Goal: Task Accomplishment & Management: Manage account settings

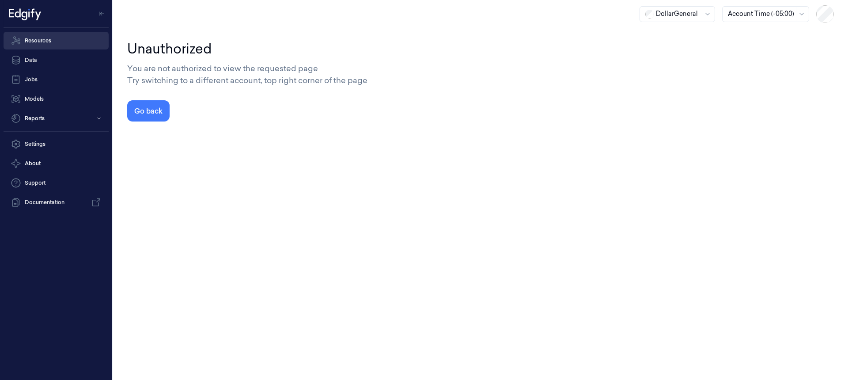
click at [37, 41] on link "Resources" at bounding box center [56, 41] width 105 height 18
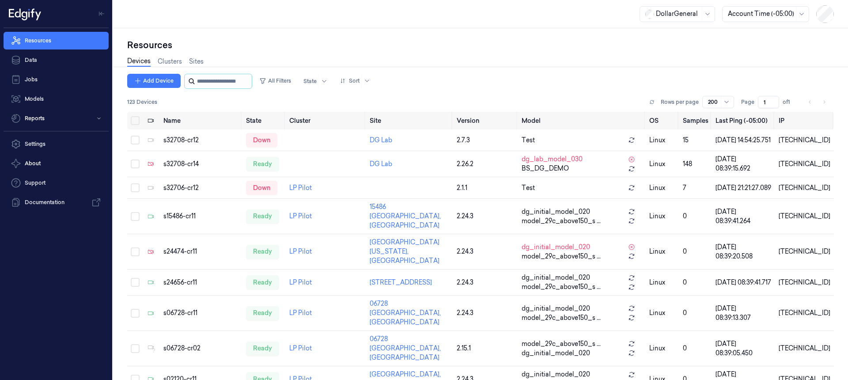
click at [220, 83] on input "string" at bounding box center [223, 81] width 53 height 14
paste input "**********"
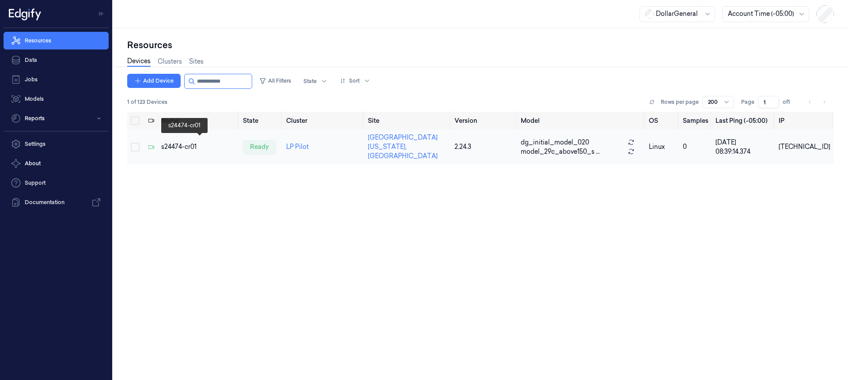
type input "**********"
click at [184, 142] on div "s24474-cr01" at bounding box center [198, 146] width 75 height 9
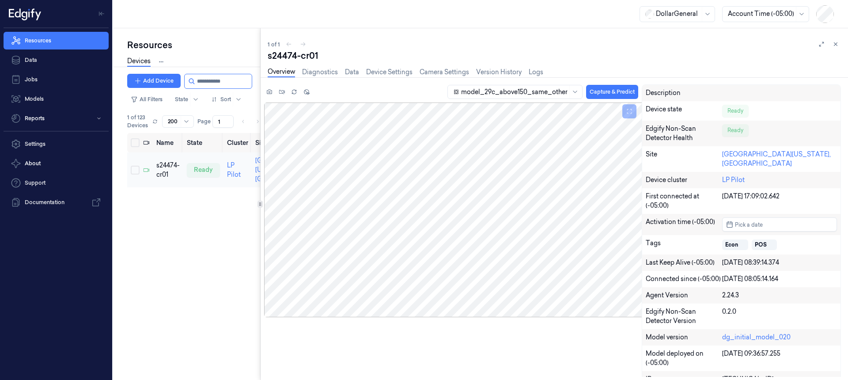
click at [196, 182] on div "Resources Devices Clusters Sites Add Device All Filters State Sort 1 of 123 Dev…" at bounding box center [480, 204] width 735 height 352
click at [395, 73] on link "Device Settings" at bounding box center [389, 72] width 46 height 10
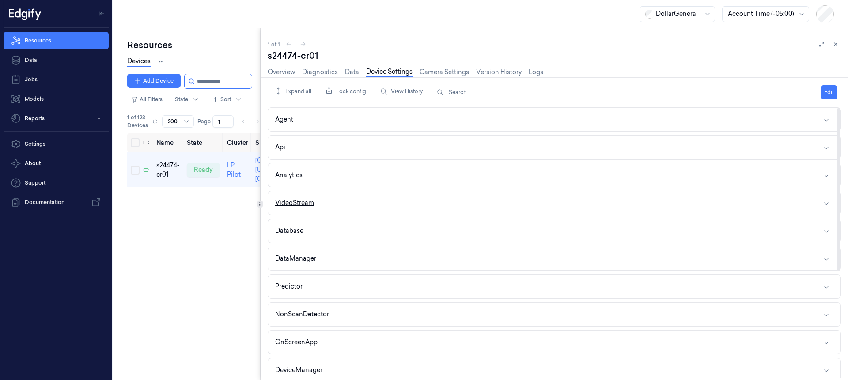
click at [296, 207] on div "VideoStream" at bounding box center [294, 202] width 39 height 9
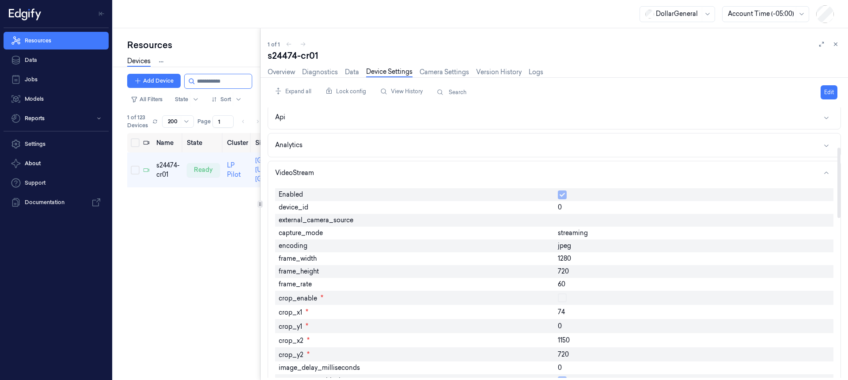
scroll to position [9, 0]
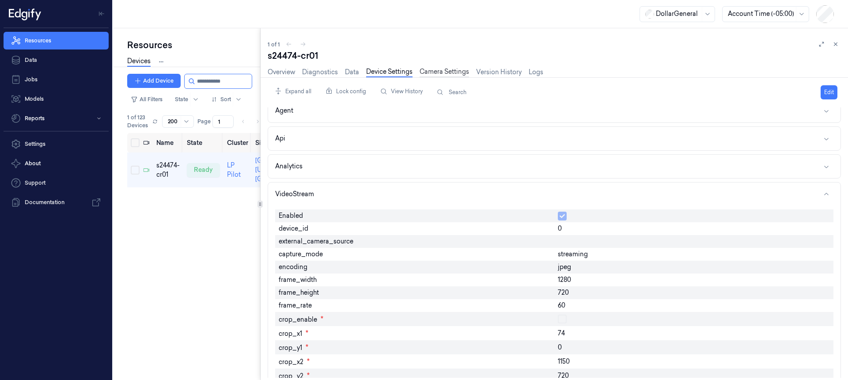
click at [448, 71] on link "Camera Settings" at bounding box center [444, 72] width 49 height 10
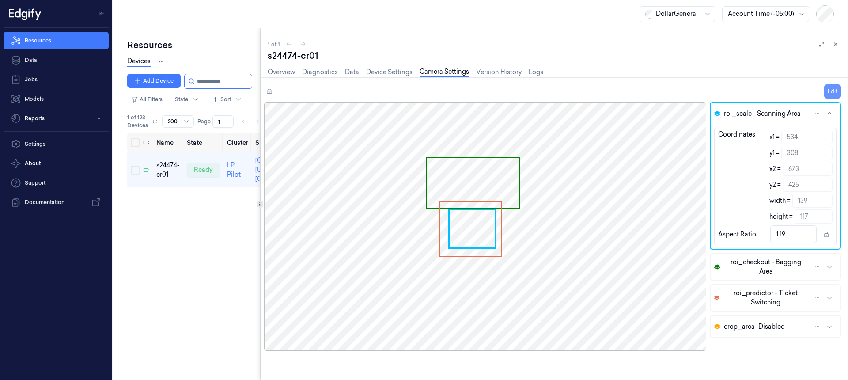
click at [837, 92] on button "Edit" at bounding box center [832, 91] width 17 height 14
type input "672"
type input "424"
type input "138"
type input "116"
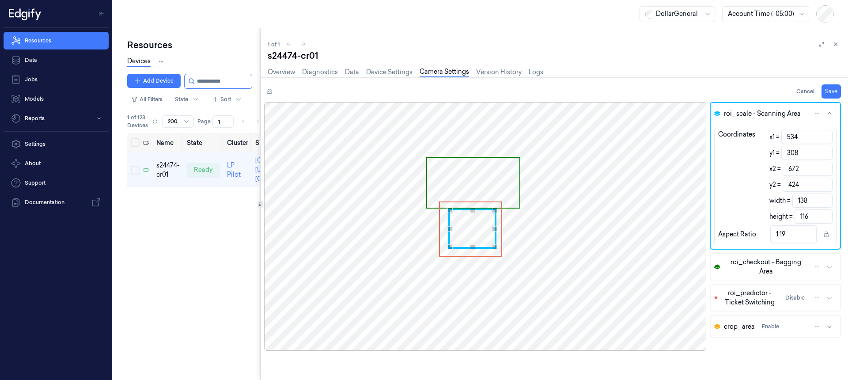
type input "671"
type input "423"
type input "137"
type input "115"
type input "670"
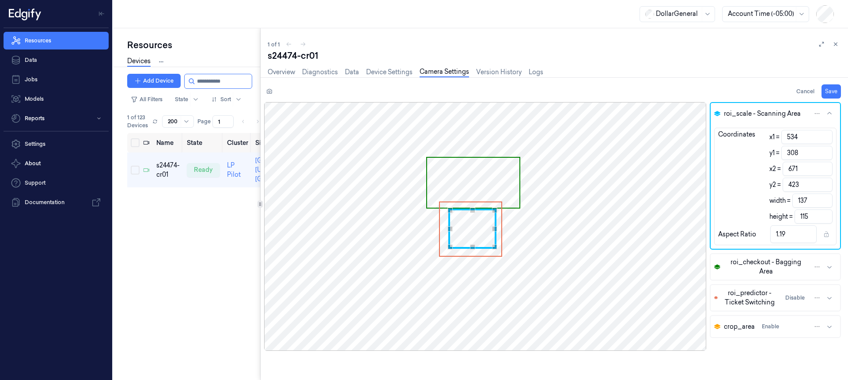
type input "422"
type input "136"
type input "114"
type input "668"
type input "420"
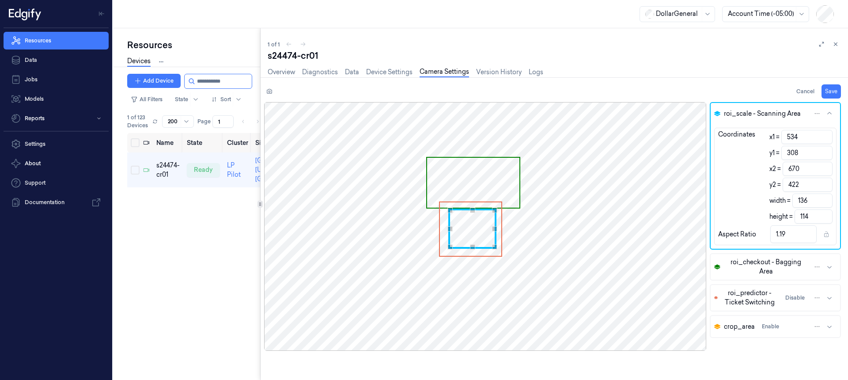
type input "134"
type input "112"
type input "1.2"
type input "667"
type input "419"
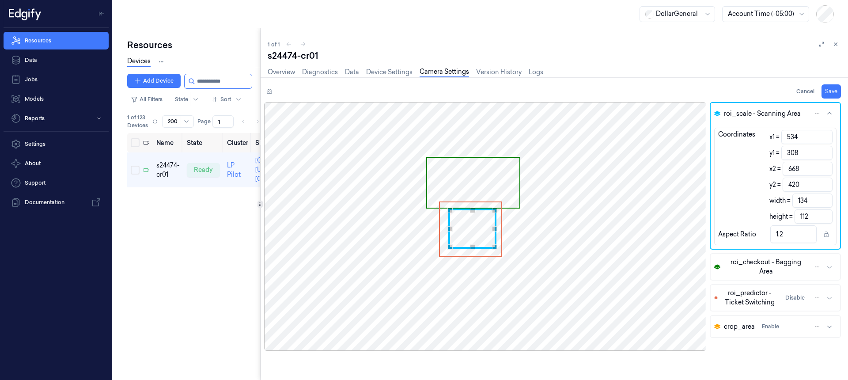
type input "133"
type input "111"
type input "418"
type input "110"
type input "1.21"
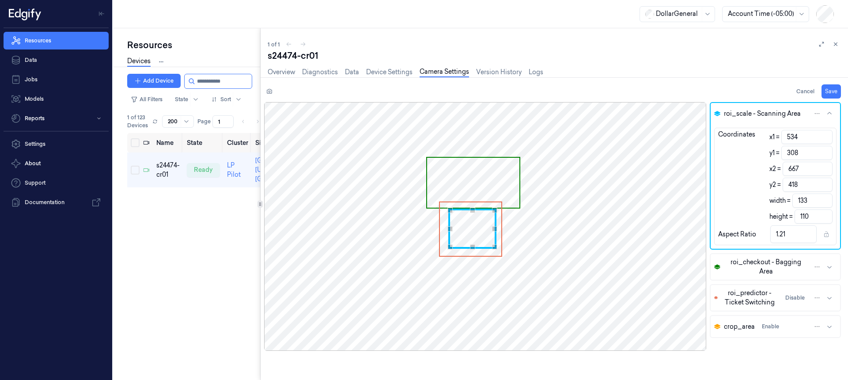
type input "666"
type input "417"
type input "132"
type input "109"
type input "665"
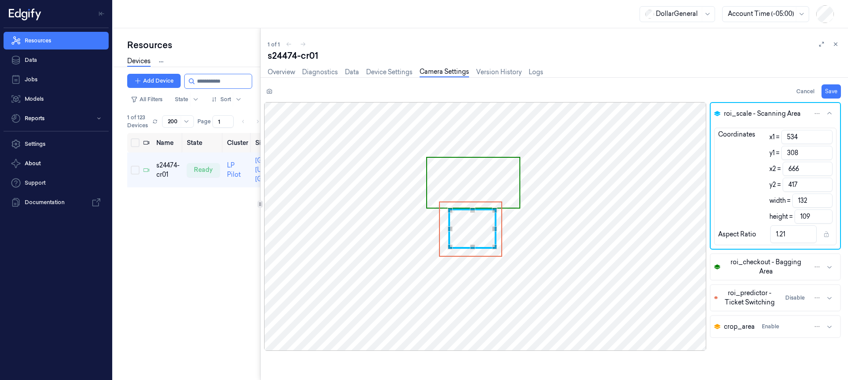
type input "415"
type input "131"
type input "107"
type input "1.22"
type input "664"
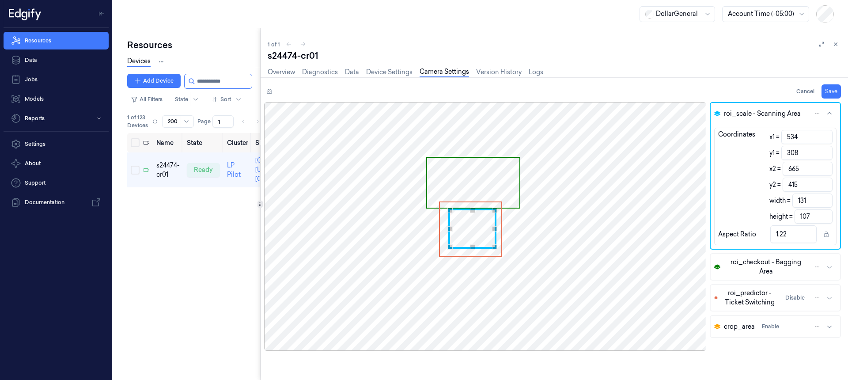
type input "413"
type input "130"
type input "105"
type input "1.24"
type input "663"
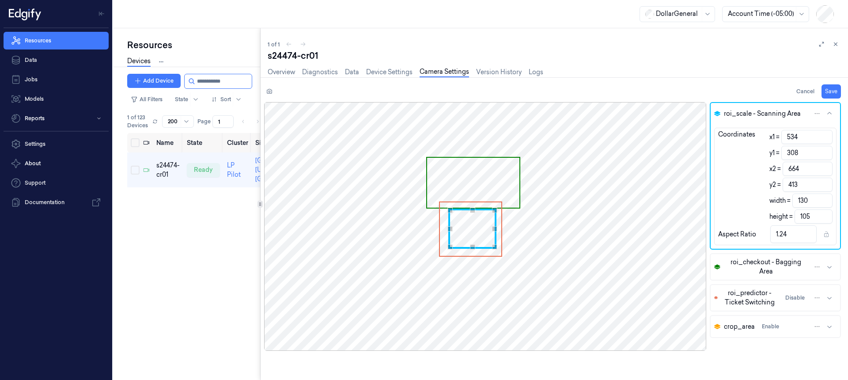
type input "412"
type input "129"
type input "104"
type input "411"
type input "103"
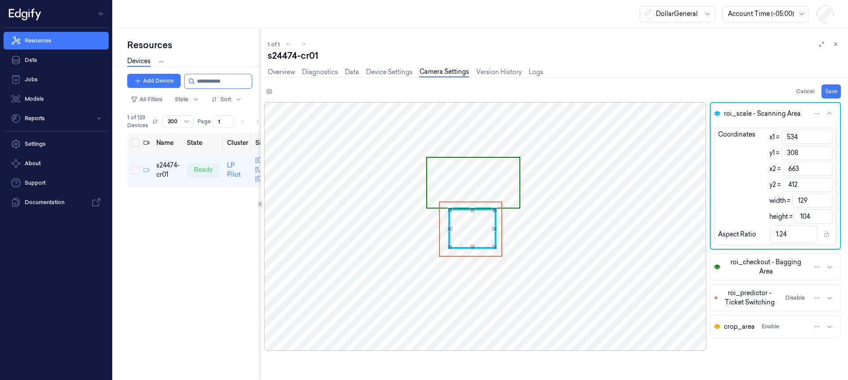
type input "1.25"
type input "661"
type input "410"
type input "127"
type input "102"
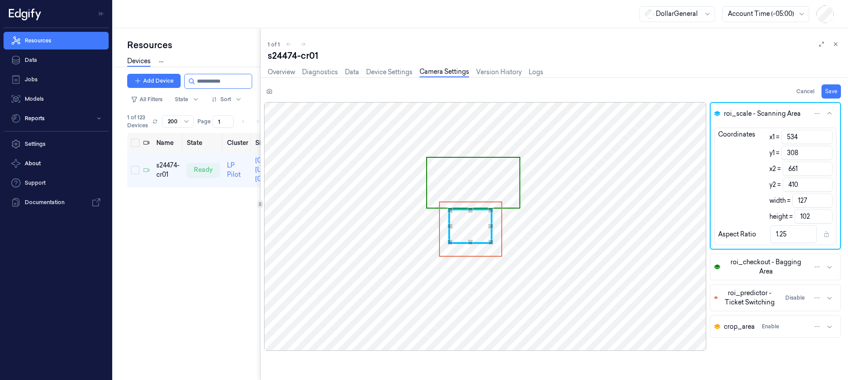
type input "409"
type input "101"
type input "1.26"
type input "660"
type input "408"
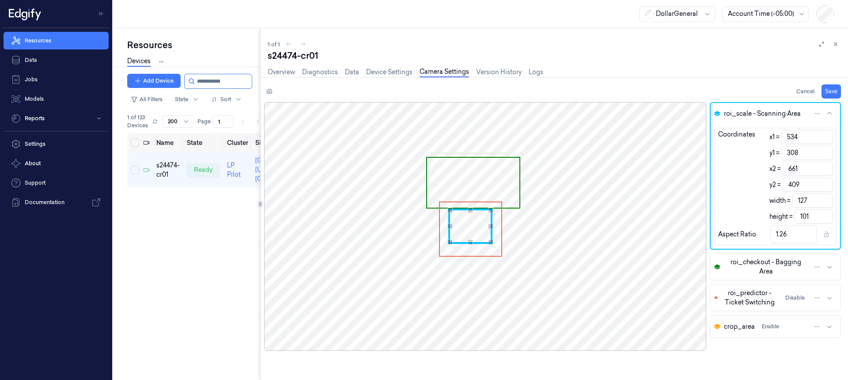
type input "126"
type input "100"
type input "659"
type input "407"
type input "125"
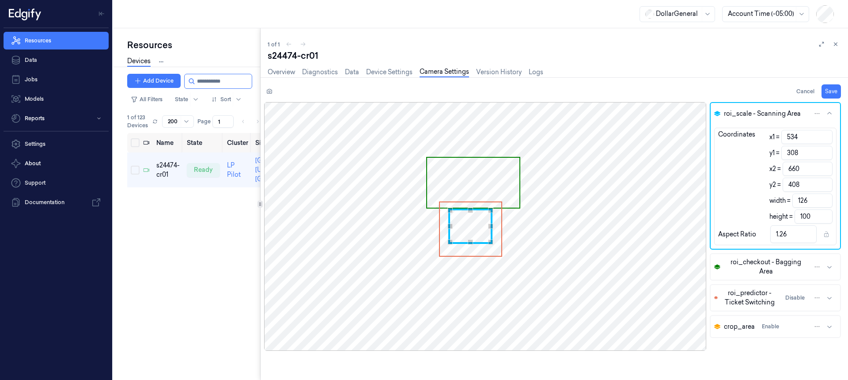
type input "99"
type input "658"
type input "406"
type input "124"
type input "98"
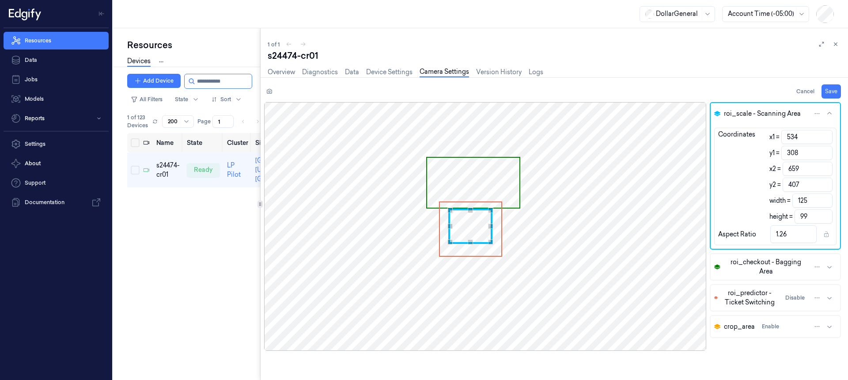
type input "1.27"
type input "405"
type input "97"
type input "1.28"
type input "657"
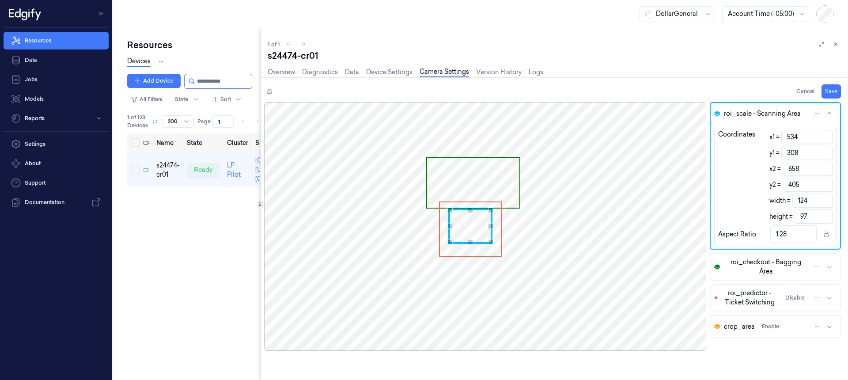
type input "123"
type input "1.27"
click at [488, 239] on div "Use the arrow keys to move the south east drag handle to change the crop select…" at bounding box center [489, 240] width 5 height 5
type input "535"
type input "122"
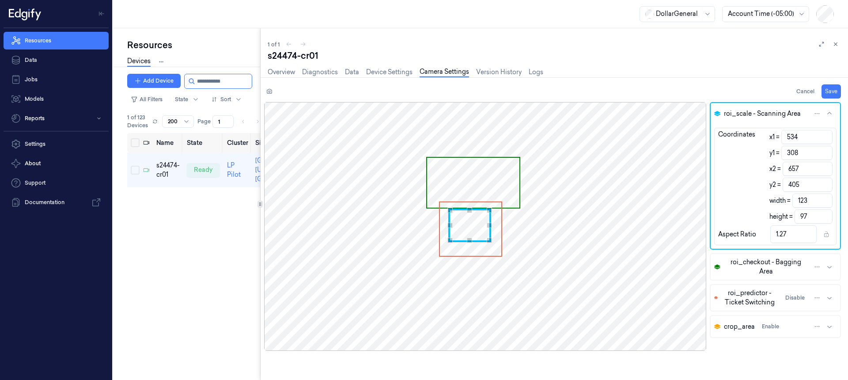
type input "1.26"
type input "536"
type input "309"
type input "121"
type input "96"
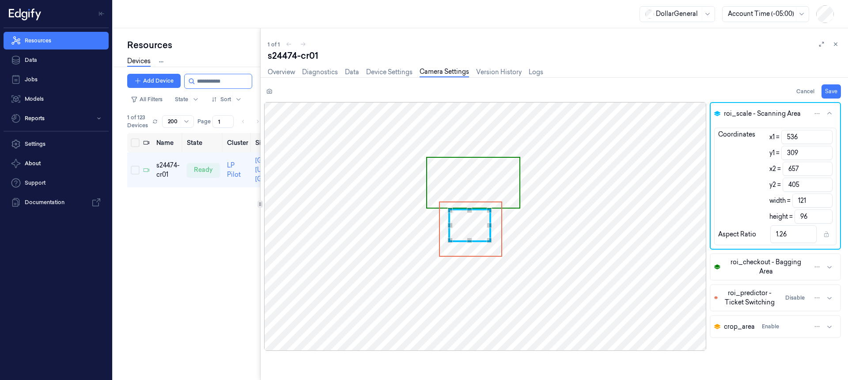
type input "541"
type input "311"
type input "116"
type input "94"
type input "1.23"
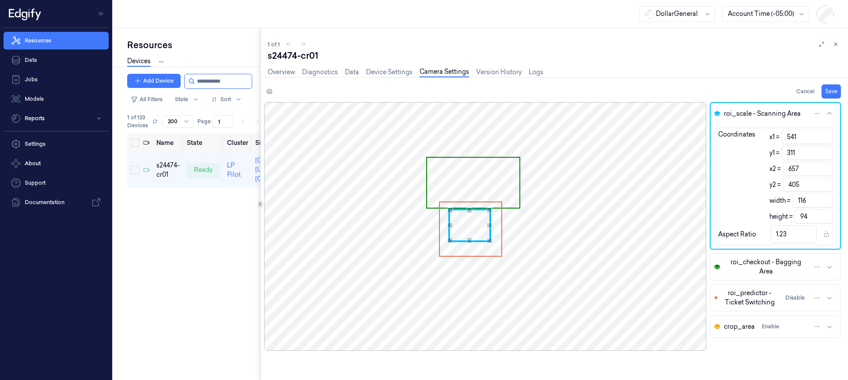
type input "543"
type input "312"
type input "114"
type input "93"
type input "545"
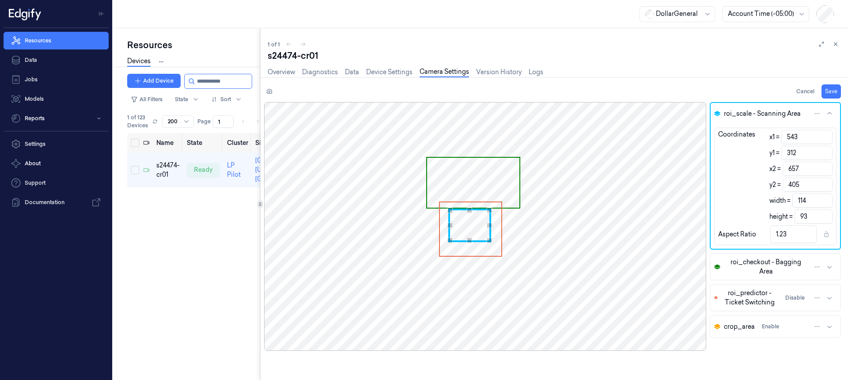
type input "313"
type input "112"
type input "92"
type input "1.22"
type input "547"
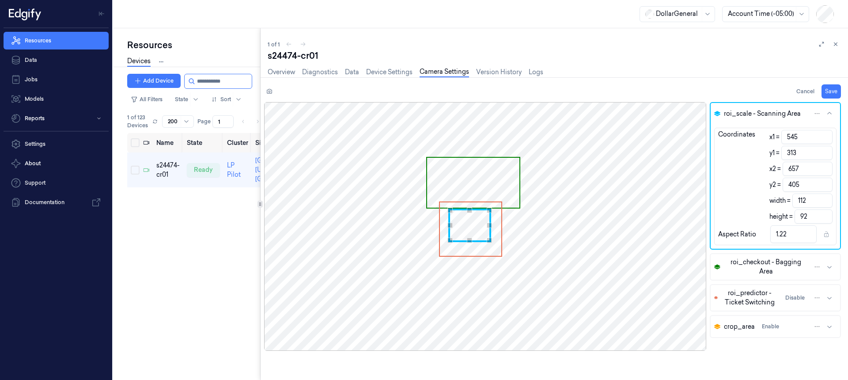
type input "315"
type input "110"
type input "90"
type input "548"
type input "109"
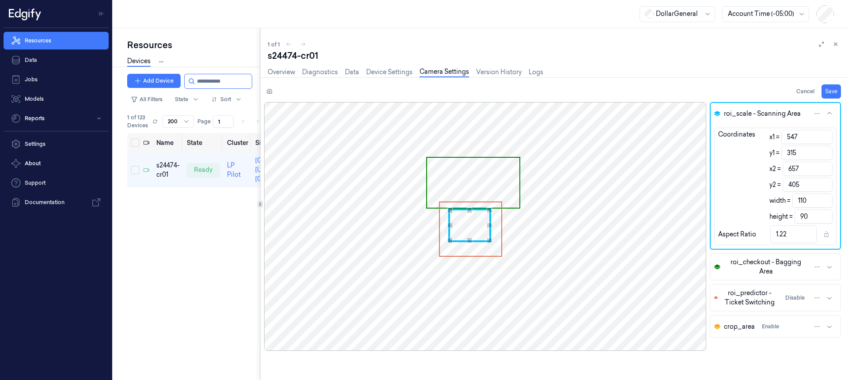
type input "1.21"
type input "550"
type input "316"
type input "107"
type input "89"
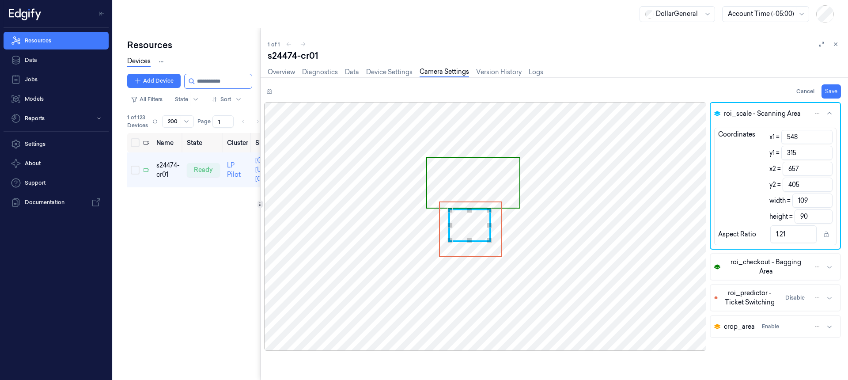
type input "1.2"
type input "551"
type input "317"
type input "106"
type input "88"
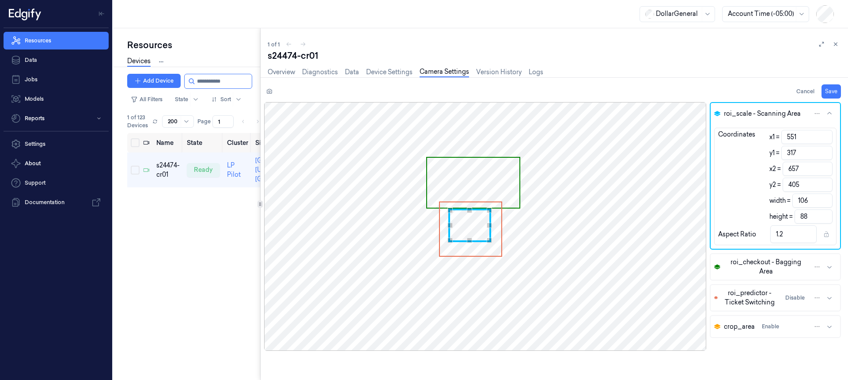
type input "552"
type input "318"
type input "105"
type input "87"
type input "1.21"
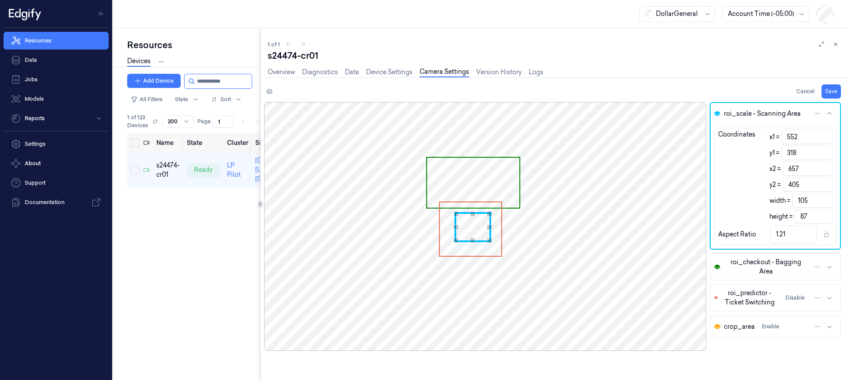
type input "317"
type input "88"
type input "1.19"
type input "551"
type input "316"
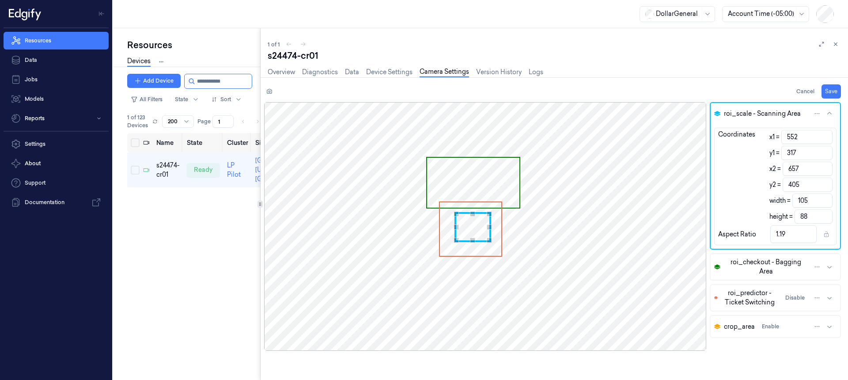
type input "106"
type input "89"
type input "550"
type input "314"
type input "107"
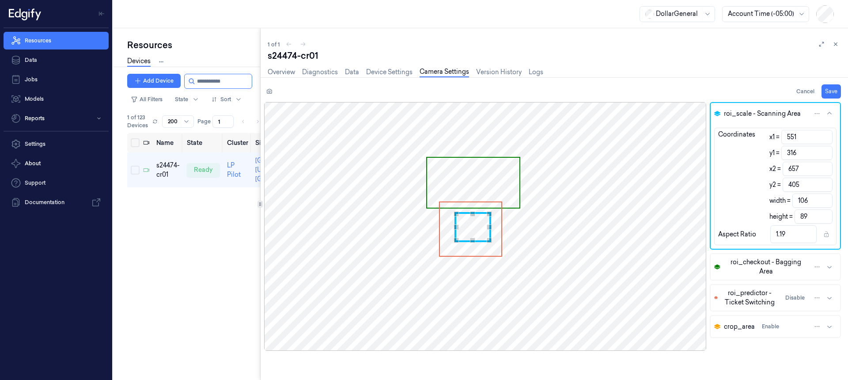
type input "91"
type input "1.18"
type input "313"
type input "92"
type input "1.16"
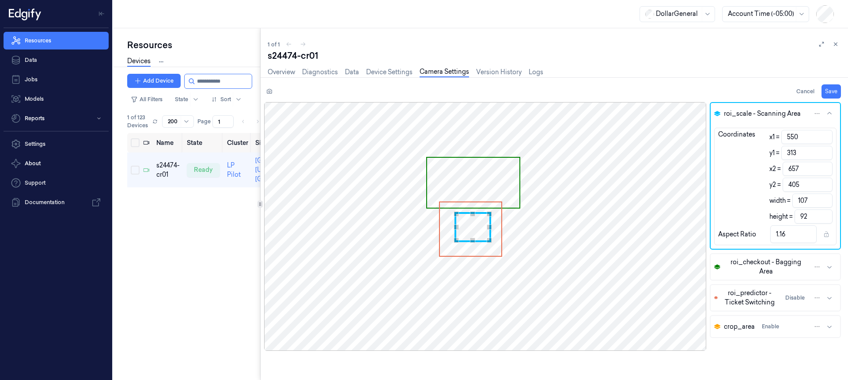
type input "549"
type input "311"
type input "108"
type input "94"
type input "1.15"
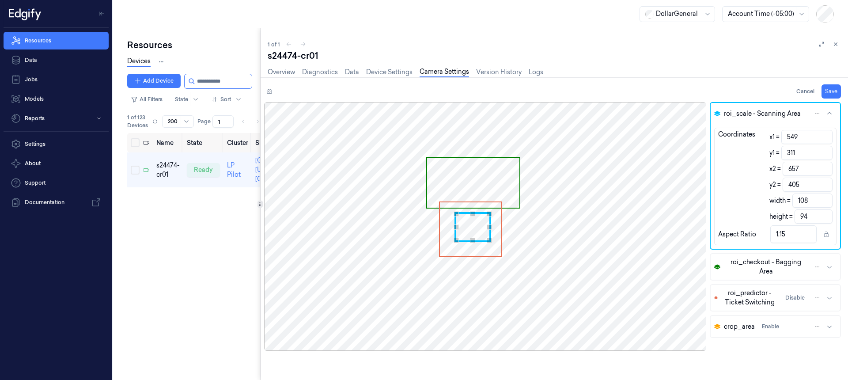
type input "548"
type input "308"
type input "109"
type input "97"
type input "1.12"
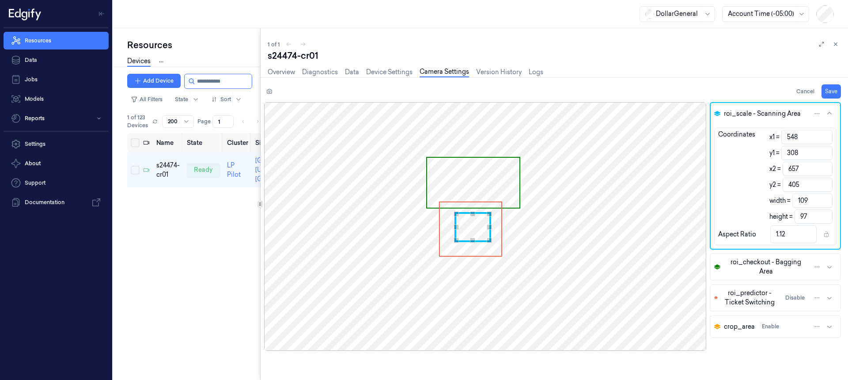
type input "547"
type input "110"
type input "1.13"
type input "307"
type input "98"
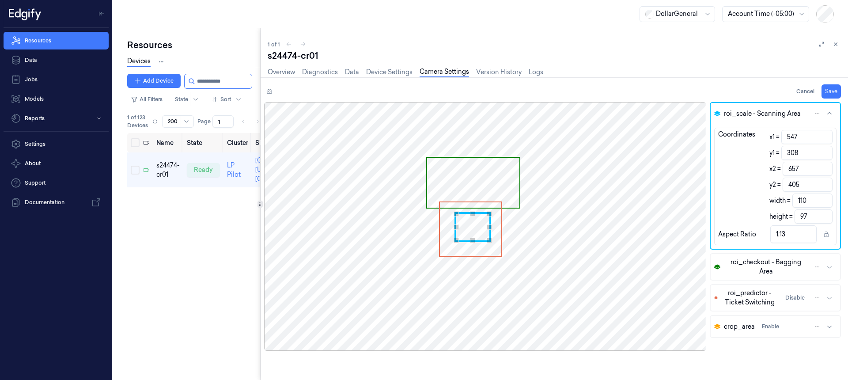
type input "1.12"
type input "306"
type input "99"
type input "1.11"
type input "546"
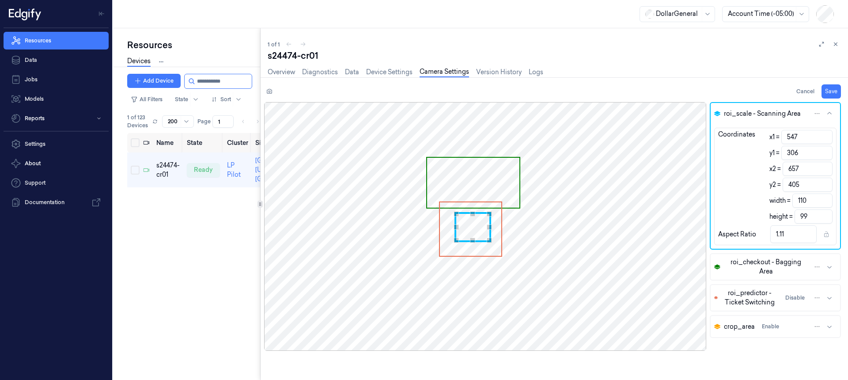
type input "111"
type input "1.12"
type input "545"
type input "305"
type input "112"
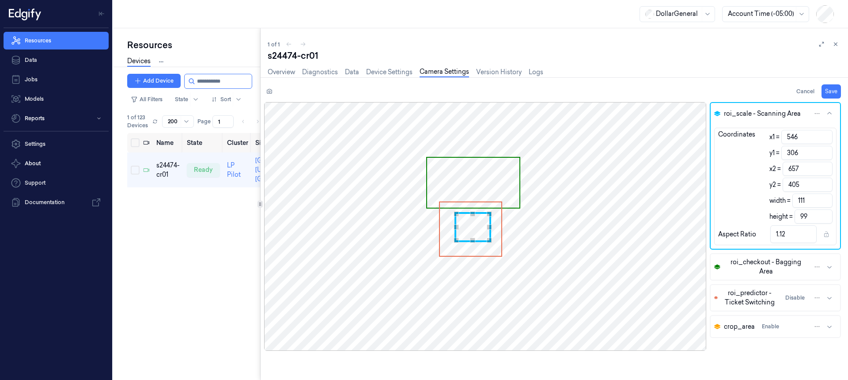
type input "100"
type input "544"
type input "113"
type input "1.13"
type input "304"
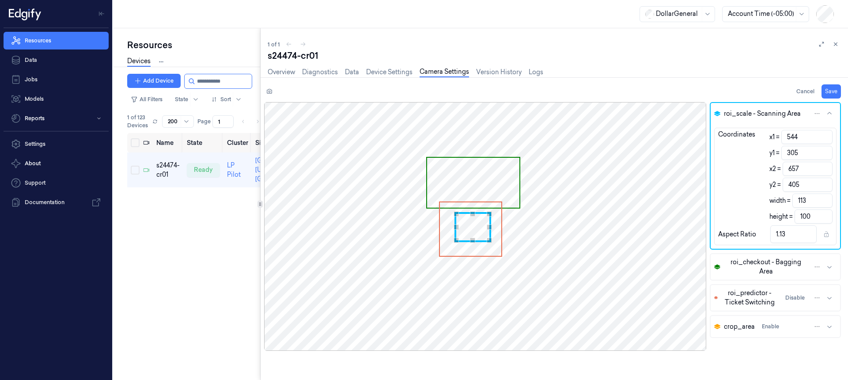
type input "101"
type input "1.12"
click at [454, 207] on div "Use the arrow keys to move the north west drag handle to change the crop select…" at bounding box center [453, 208] width 5 height 5
type input "404"
type input "100"
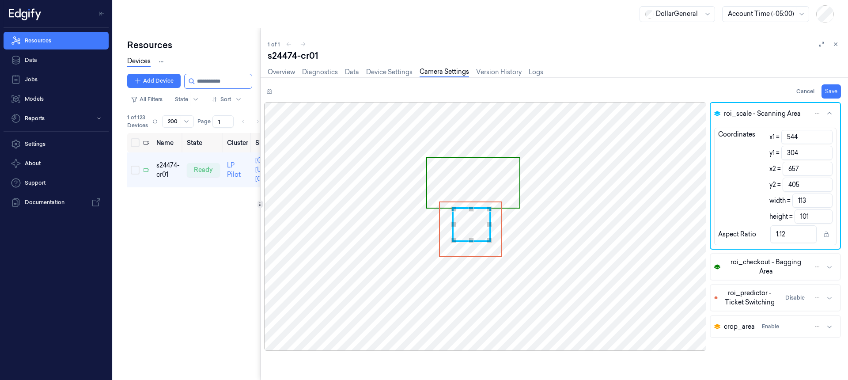
type input "1.13"
type input "402"
type input "98"
type input "1.15"
type input "400"
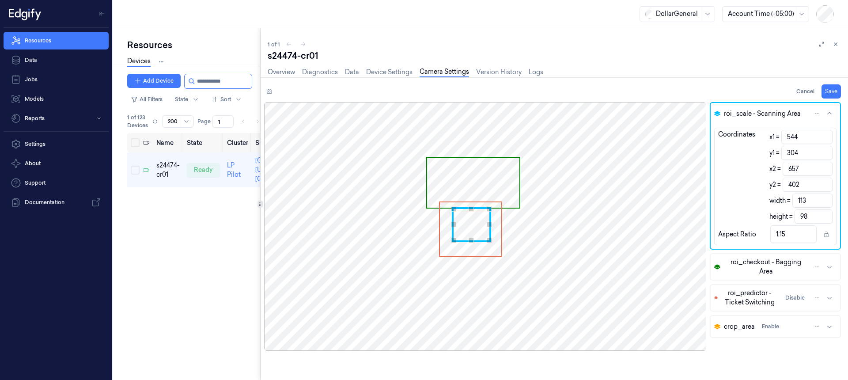
type input "96"
type input "1.18"
type input "399"
type input "95"
type input "1.19"
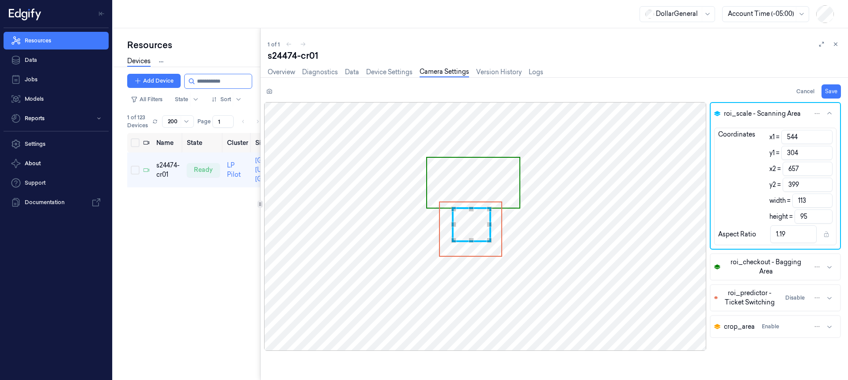
type input "398"
type input "94"
type input "1.2"
type input "397"
type input "93"
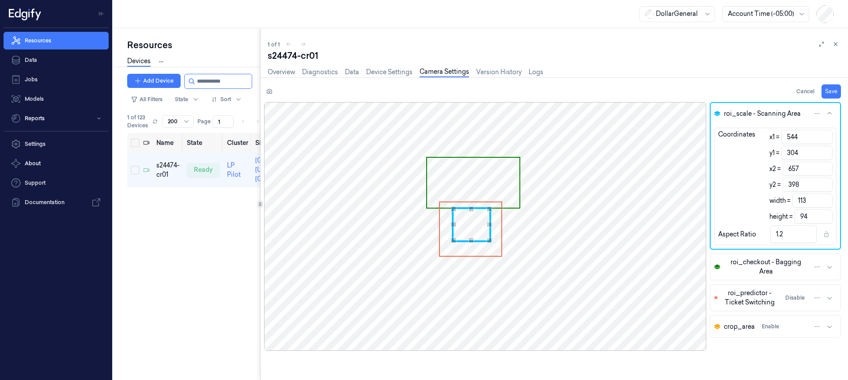
type input "1.22"
type input "396"
type input "92"
type input "1.23"
type input "395"
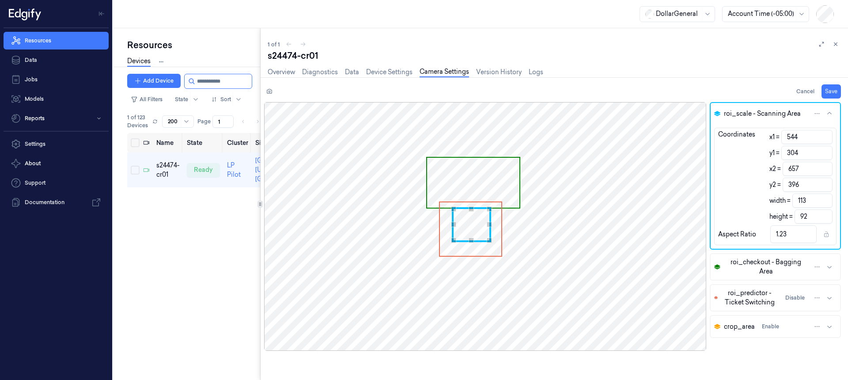
type input "91"
type input "1.24"
type input "394"
type input "90"
type input "1.26"
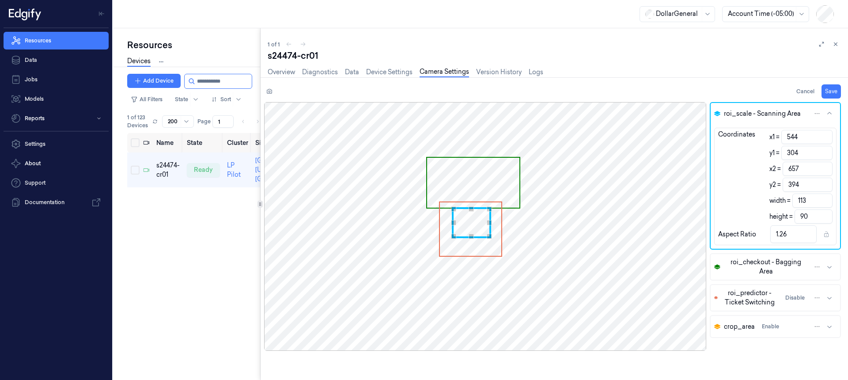
click at [484, 235] on div "Use the arrow keys to move the crop selection area" at bounding box center [471, 236] width 35 height 3
type input "656"
type input "112"
type input "1.24"
type input "655"
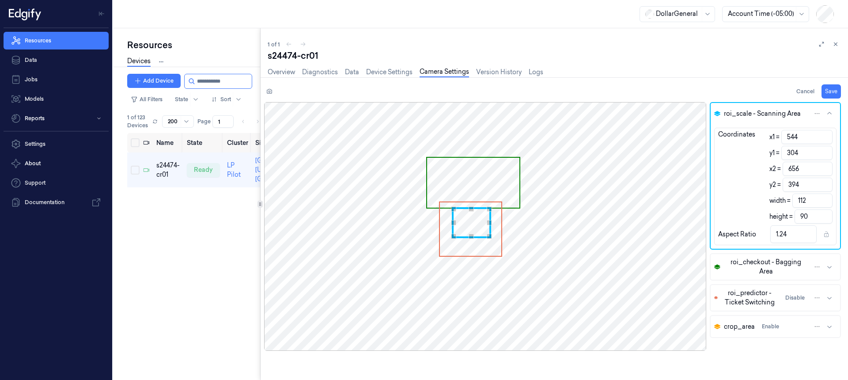
type input "111"
type input "1.23"
type input "654"
type input "110"
type input "1.22"
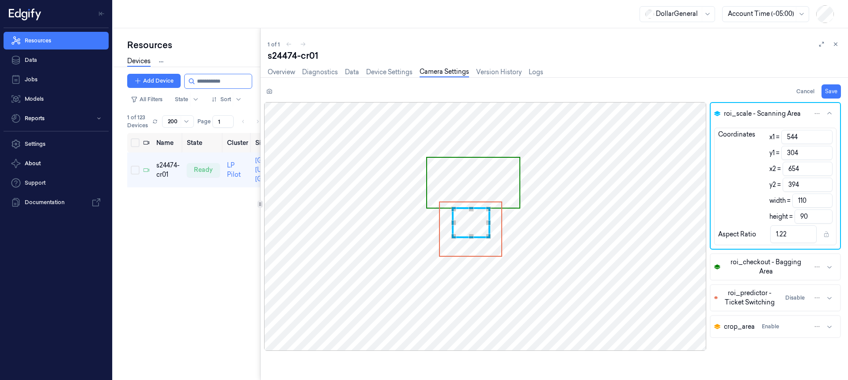
type input "653"
type input "109"
type input "1.21"
click at [490, 224] on div "Use the up and down arrow keys to move the east drag handle to change the crop …" at bounding box center [489, 222] width 5 height 5
click at [472, 242] on div "Use the up and down arrow keys to move the south drag handle to change the crop…" at bounding box center [471, 241] width 5 height 5
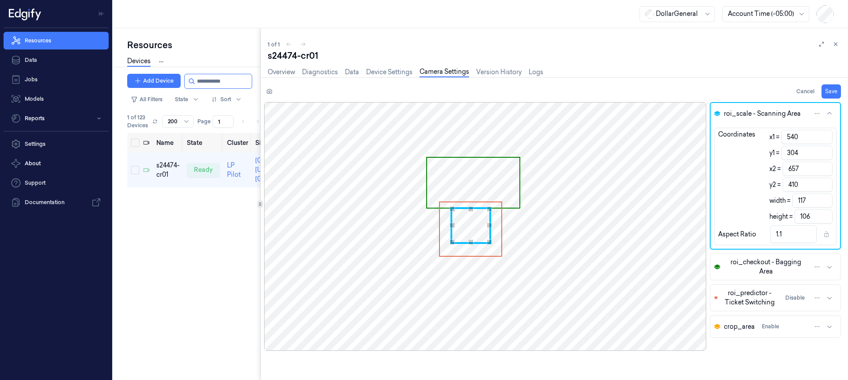
click at [452, 224] on div "Use the up and down arrow keys to move the west drag handle to change the crop …" at bounding box center [452, 225] width 5 height 5
click at [835, 94] on button "Save" at bounding box center [831, 91] width 19 height 14
click at [834, 91] on button "Save" at bounding box center [831, 91] width 19 height 14
click at [510, 42] on div "1 of 1" at bounding box center [554, 44] width 573 height 11
drag, startPoint x: 269, startPoint y: 57, endPoint x: 386, endPoint y: 88, distance: 121.6
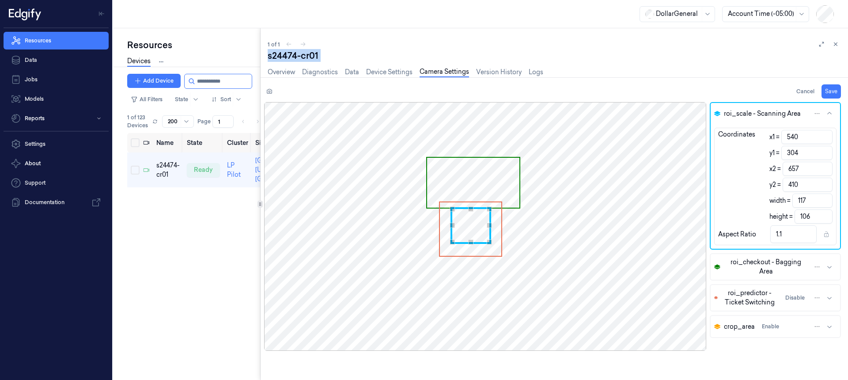
click at [327, 63] on div "1 of 1 s24474-cr01 Overview Diagnostics Data Device Settings Camera Settings Ve…" at bounding box center [555, 204] width 588 height 352
copy div "s24474-"
click at [831, 269] on icon "button" at bounding box center [829, 266] width 7 height 7
